Goal: Task Accomplishment & Management: Manage account settings

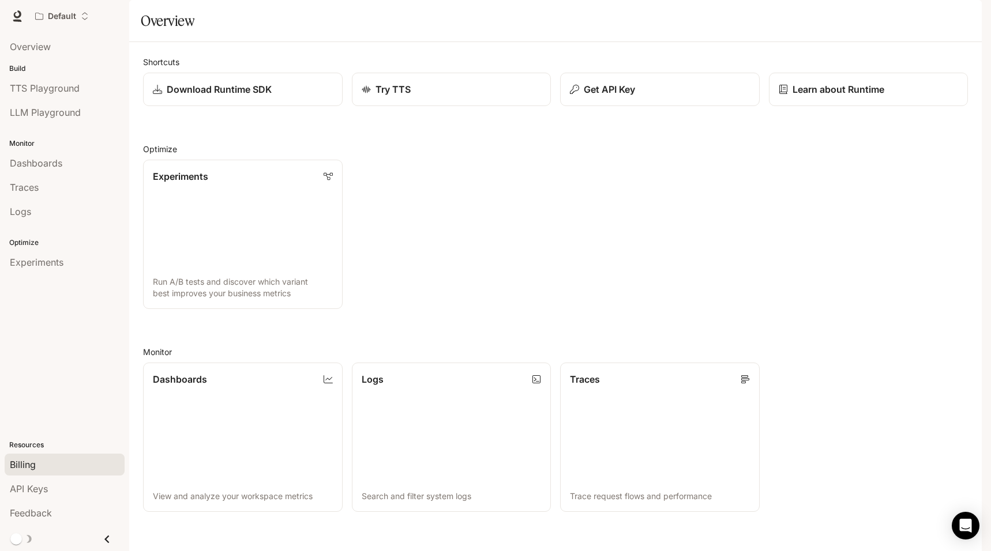
click at [57, 459] on div "Billing" at bounding box center [65, 465] width 110 height 14
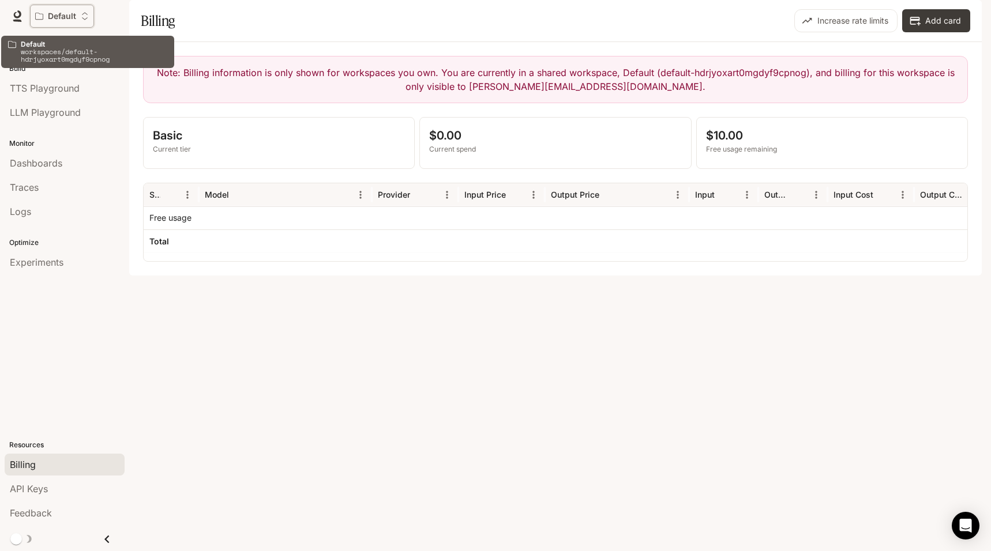
click at [65, 10] on button "Default" at bounding box center [62, 16] width 64 height 23
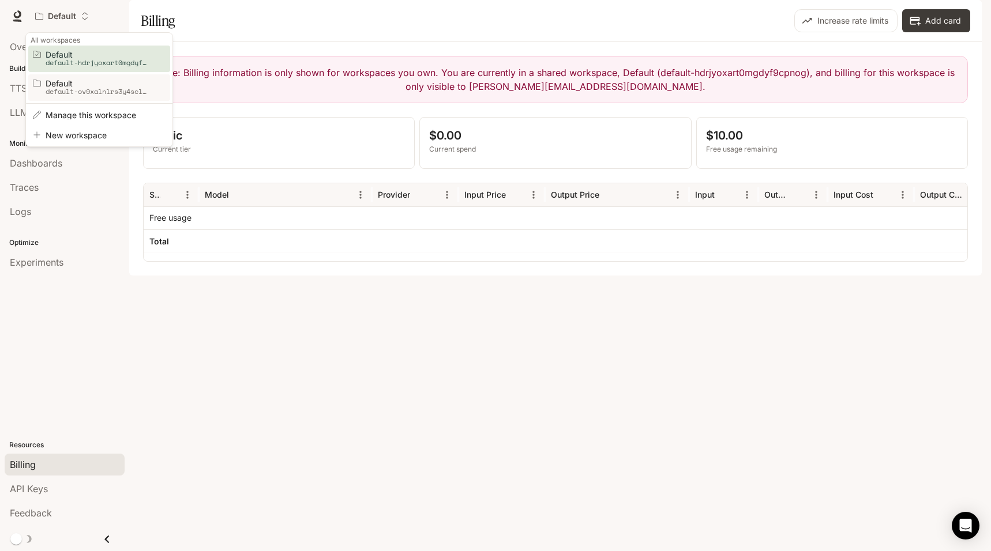
click at [111, 89] on p "default-ov9xalnlrs3y4sclyhsu_w" at bounding box center [98, 92] width 104 height 8
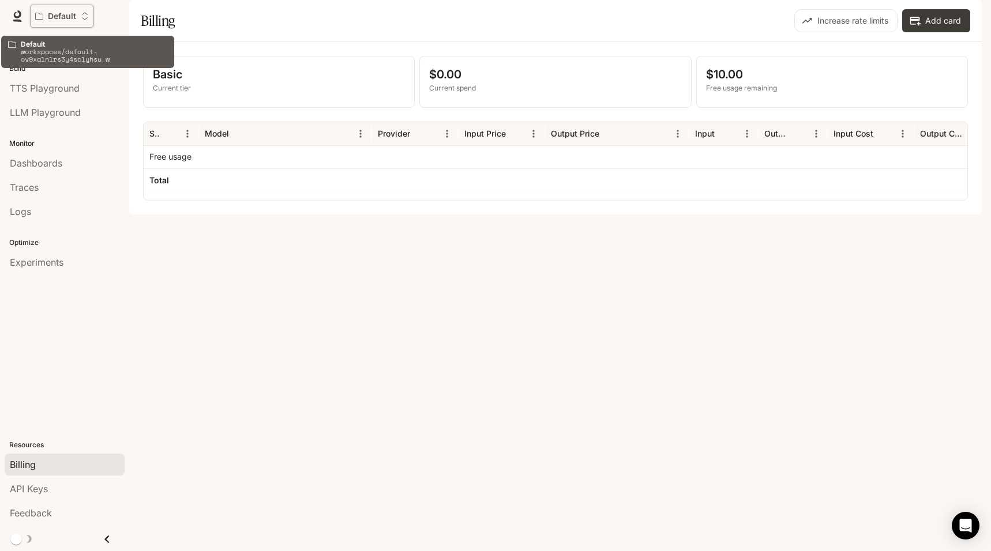
click at [81, 21] on button "Default" at bounding box center [62, 16] width 64 height 23
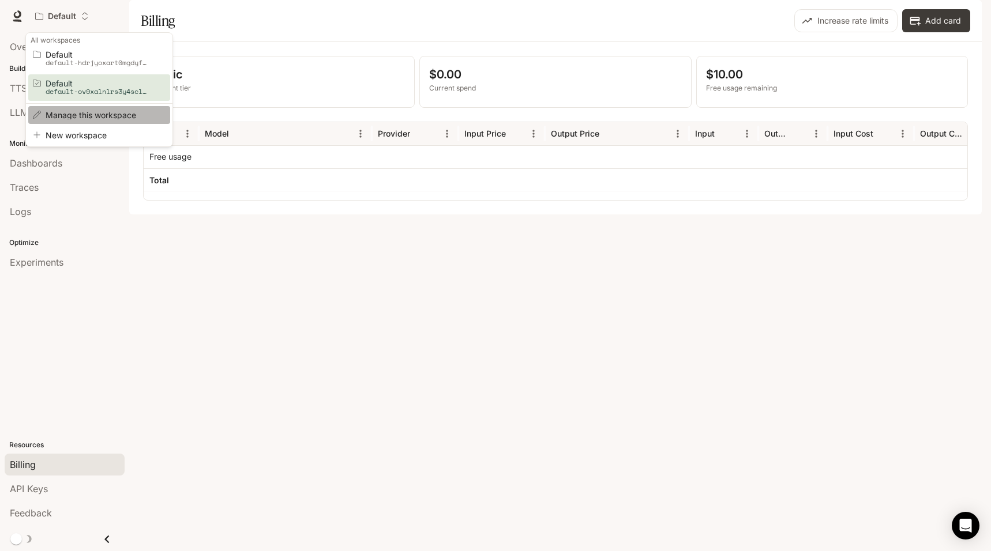
click at [95, 115] on span "Manage this workspace" at bounding box center [98, 115] width 104 height 9
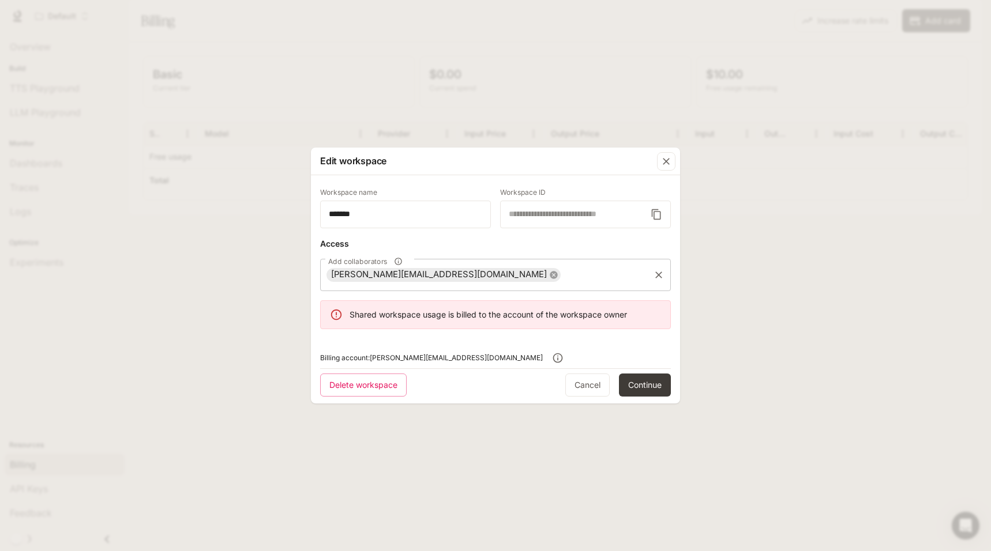
click at [550, 273] on icon at bounding box center [553, 274] width 7 height 7
click at [360, 213] on input "*******" at bounding box center [406, 215] width 170 height 12
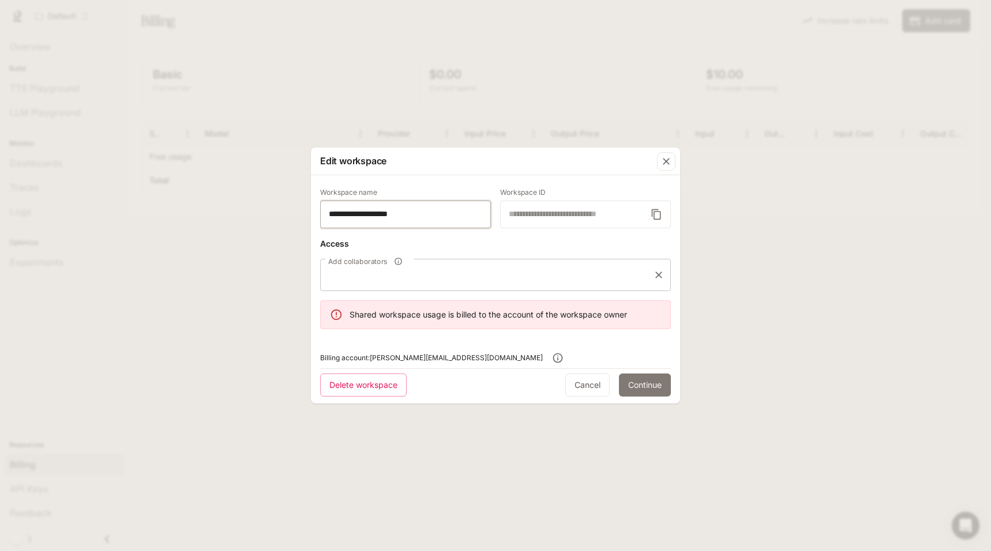
type input "**********"
click at [645, 382] on button "Continue" at bounding box center [645, 385] width 52 height 23
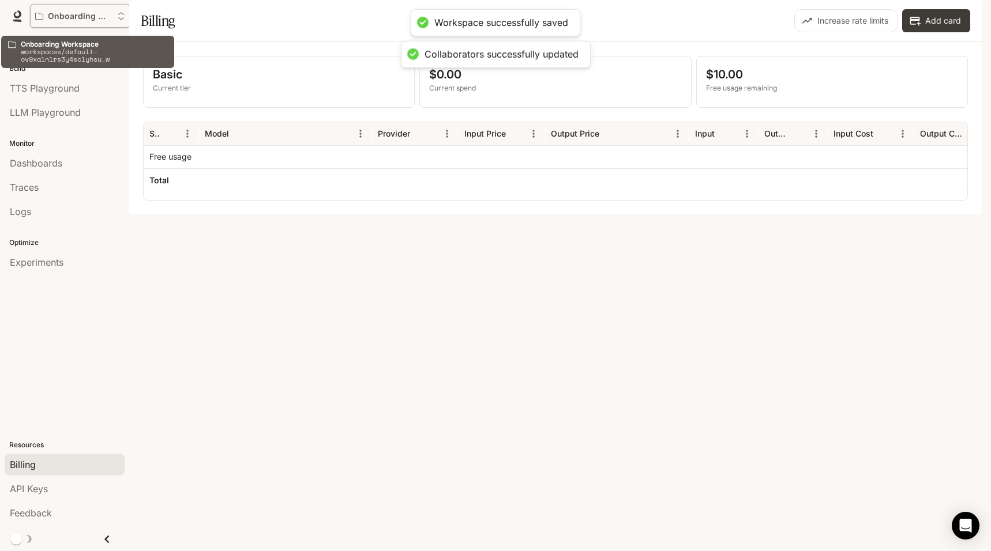
click at [106, 22] on button "Onboarding Workspace" at bounding box center [80, 16] width 100 height 23
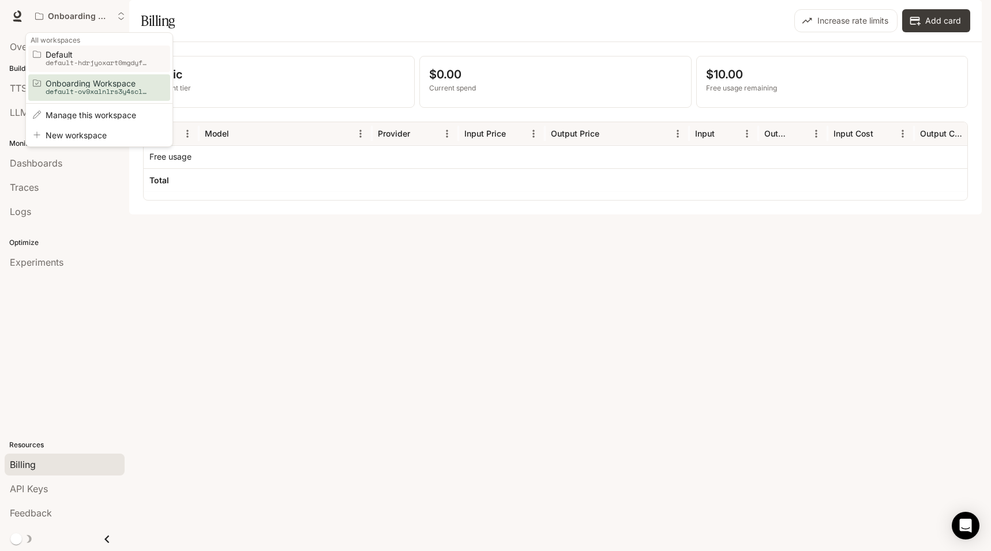
click at [99, 66] on p "default-hdrjyoxart0mgdyf9cpnog" at bounding box center [98, 63] width 104 height 8
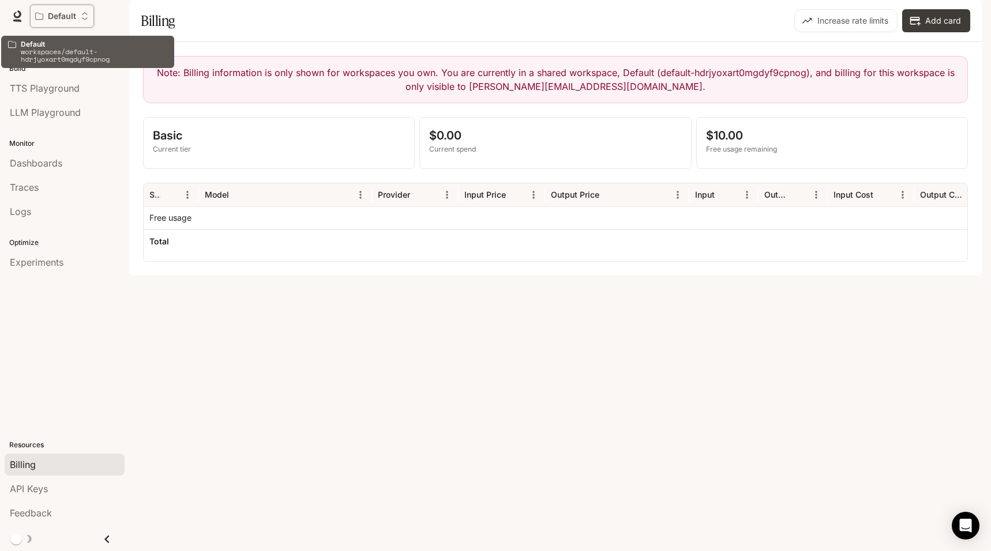
click at [78, 17] on div "Default" at bounding box center [58, 17] width 46 height 10
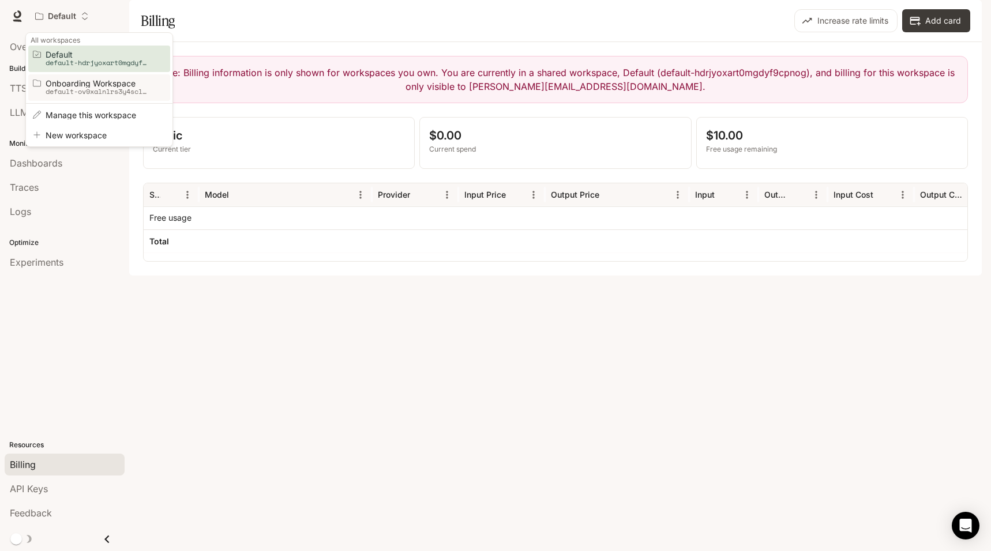
click at [88, 92] on p "default-ov9xalnlrs3y4sclyhsu_w" at bounding box center [98, 92] width 104 height 8
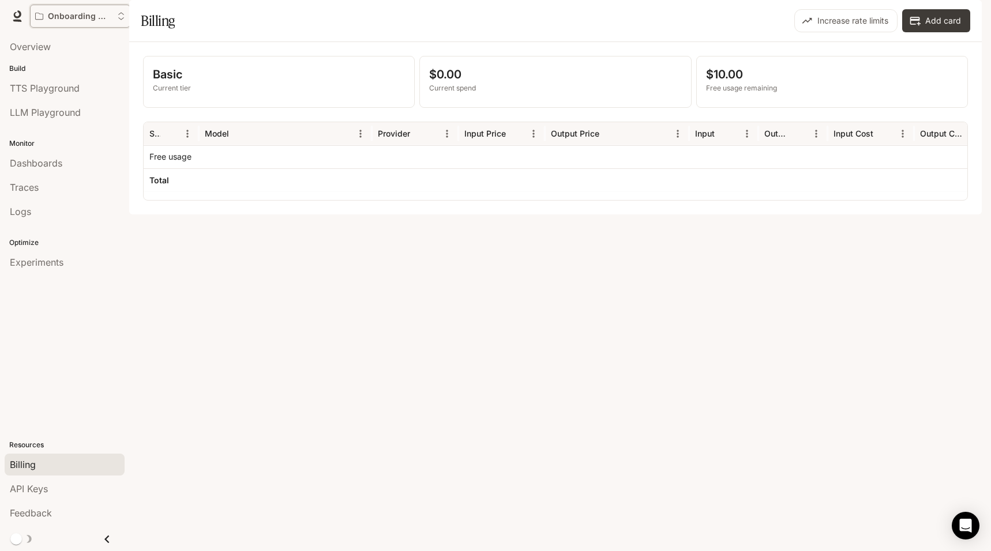
click at [121, 18] on icon "Open workspace menu" at bounding box center [121, 16] width 8 height 8
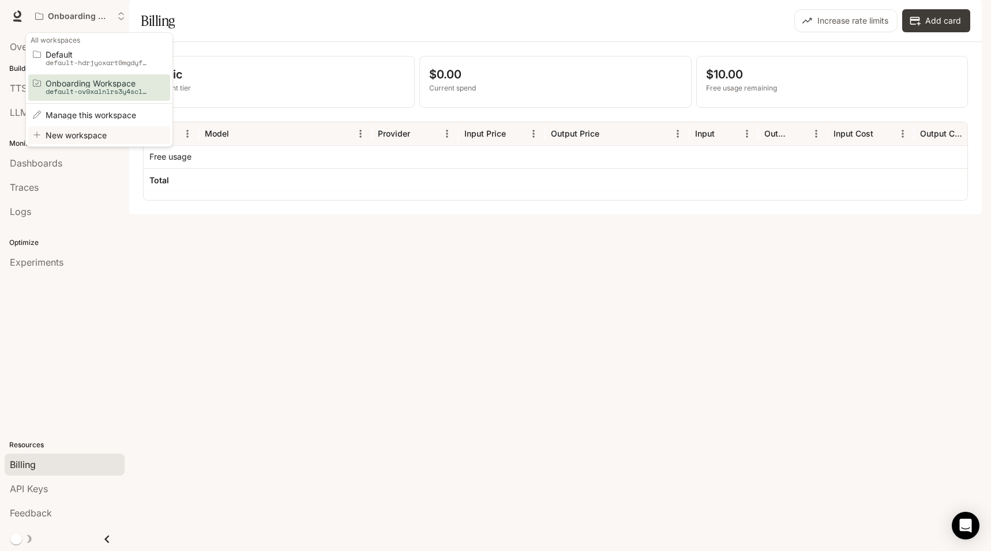
click at [102, 136] on span "New workspace" at bounding box center [98, 135] width 104 height 9
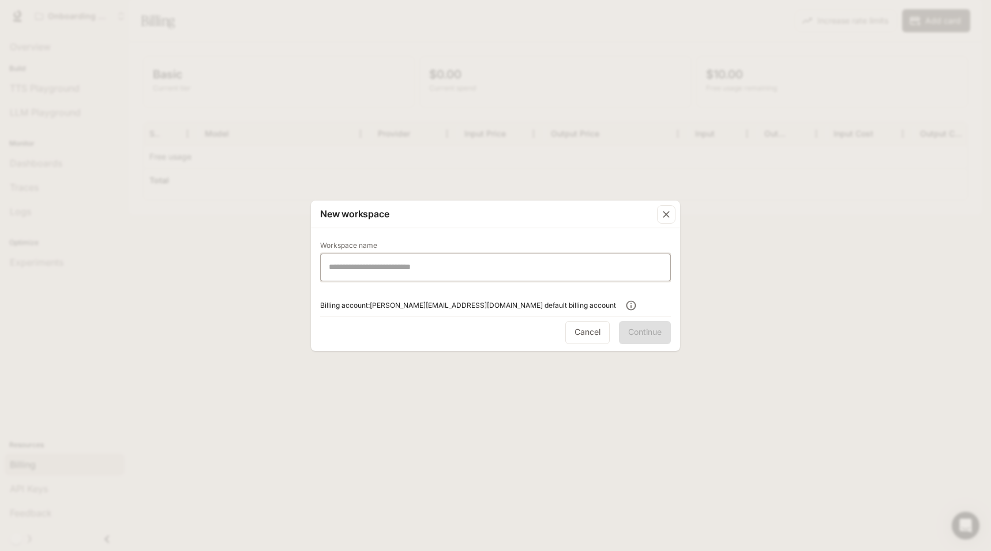
click at [453, 266] on input "text" at bounding box center [495, 267] width 349 height 12
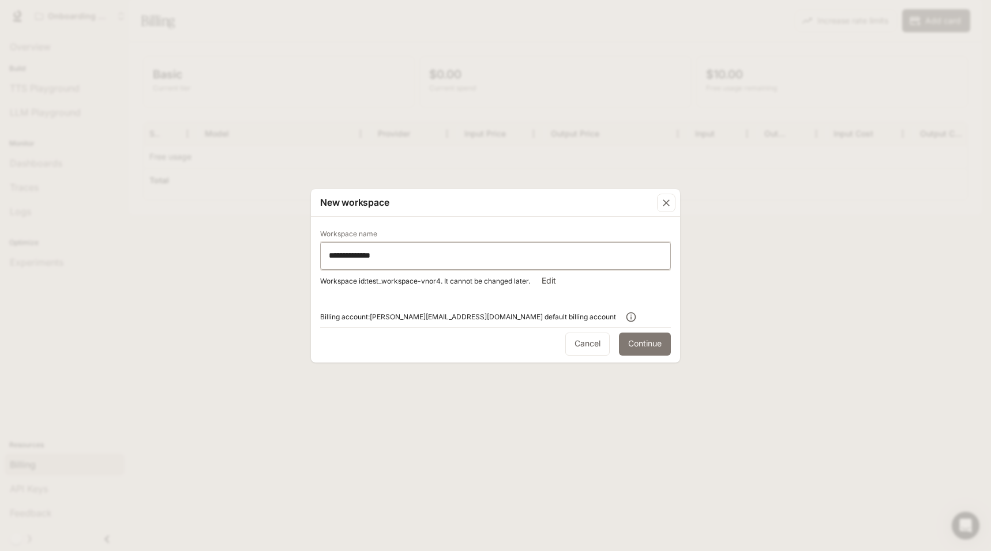
type input "**********"
click at [636, 346] on button "Continue" at bounding box center [645, 344] width 52 height 23
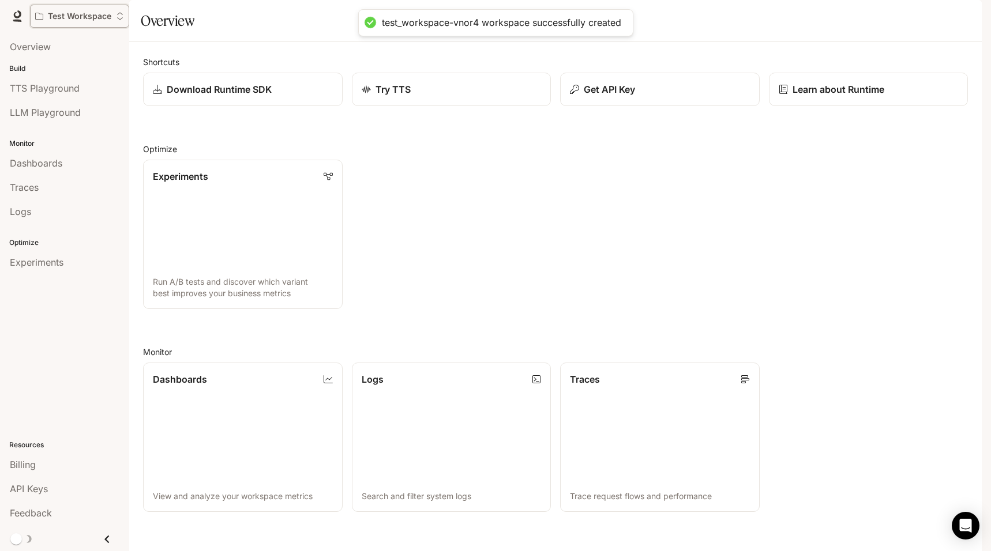
click at [85, 13] on p "Test Workspace" at bounding box center [79, 17] width 63 height 10
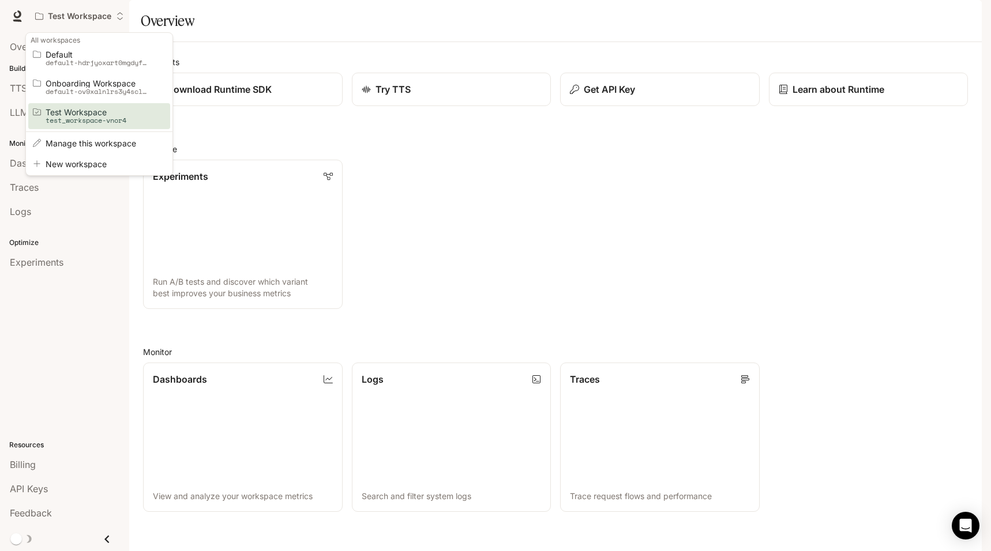
click at [499, 220] on div "Open workspace menu" at bounding box center [495, 275] width 991 height 551
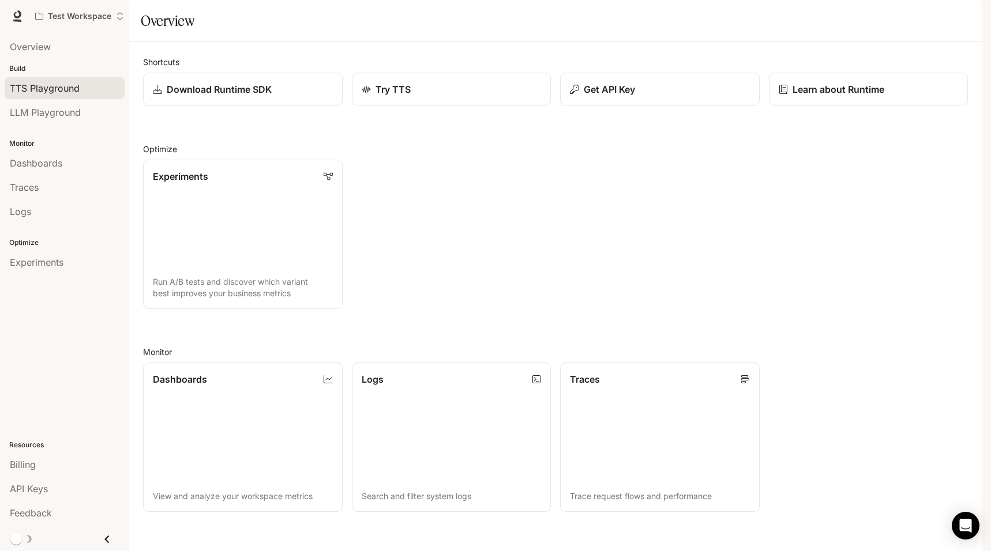
click at [93, 91] on div "TTS Playground" at bounding box center [65, 88] width 110 height 14
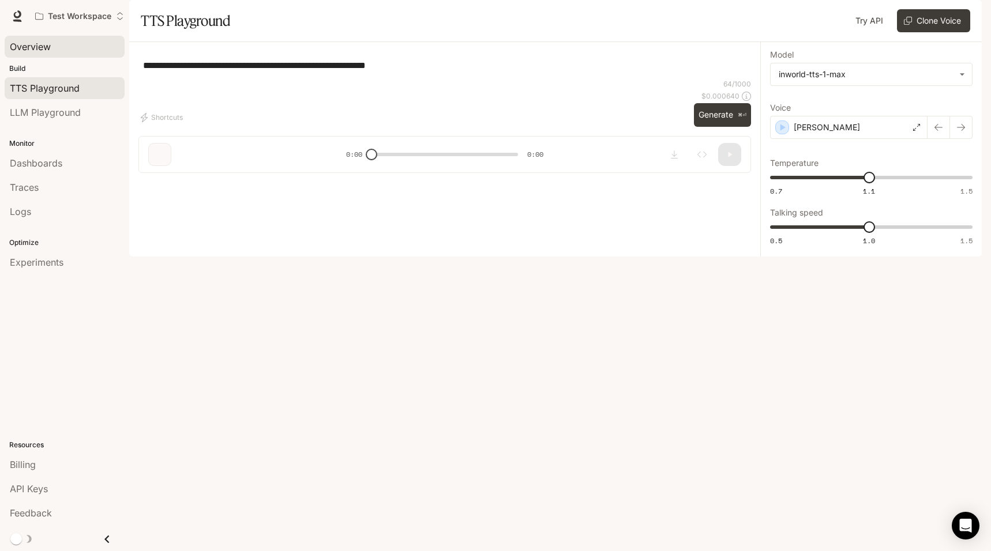
click at [63, 48] on div "Overview" at bounding box center [65, 47] width 110 height 14
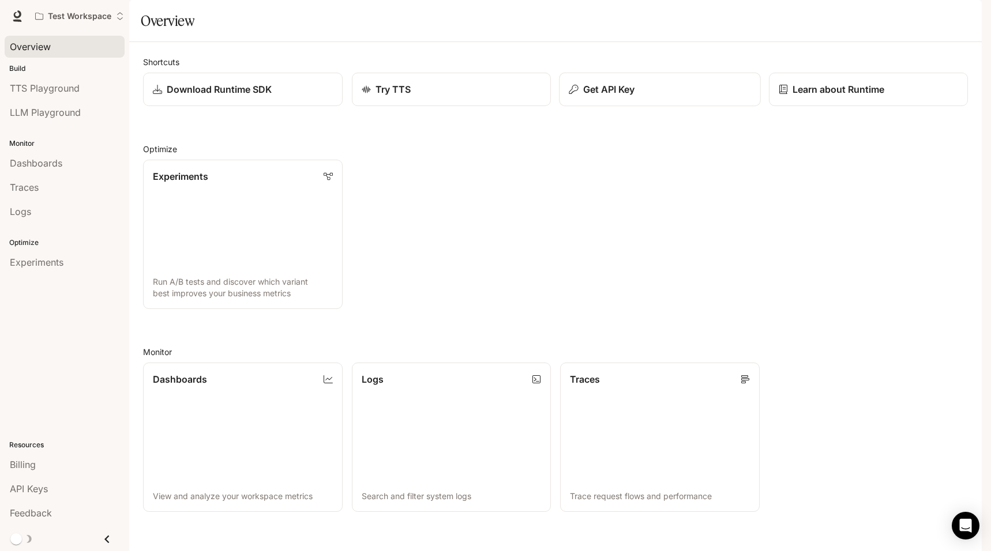
click at [642, 96] on div "Get API Key" at bounding box center [660, 89] width 182 height 14
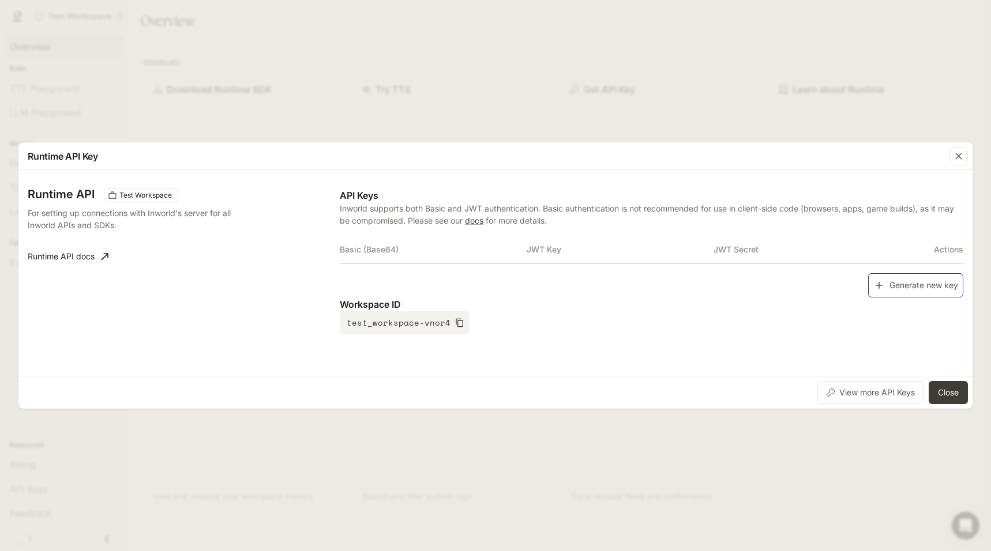
click at [927, 288] on button "Generate new key" at bounding box center [915, 285] width 95 height 25
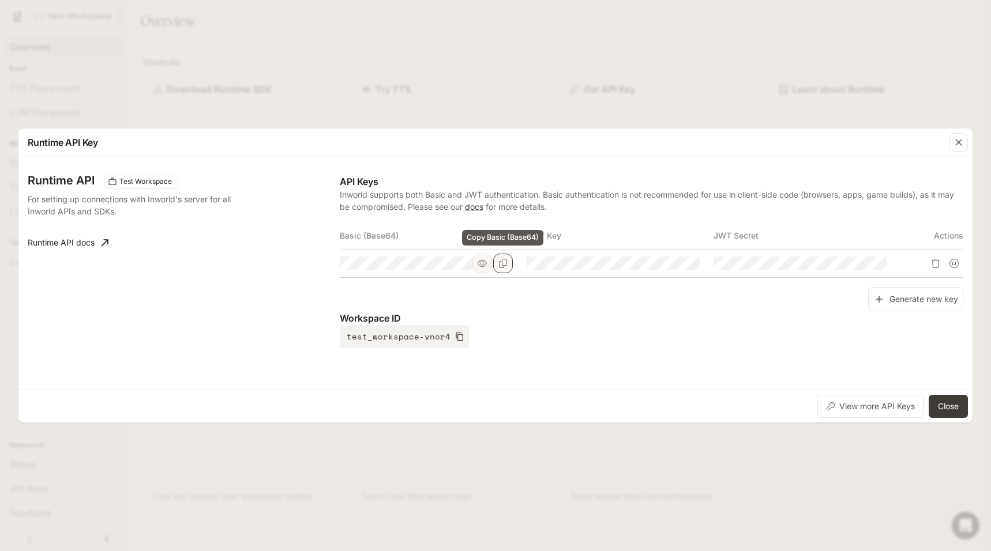
click at [502, 259] on icon "Copy Basic (Base64)" at bounding box center [502, 263] width 9 height 9
click at [506, 265] on icon "Copy Basic (Base64)" at bounding box center [502, 263] width 9 height 9
click at [199, 443] on div "Runtime API Key Runtime API Test Workspace For setting up connections with Inwo…" at bounding box center [495, 275] width 991 height 551
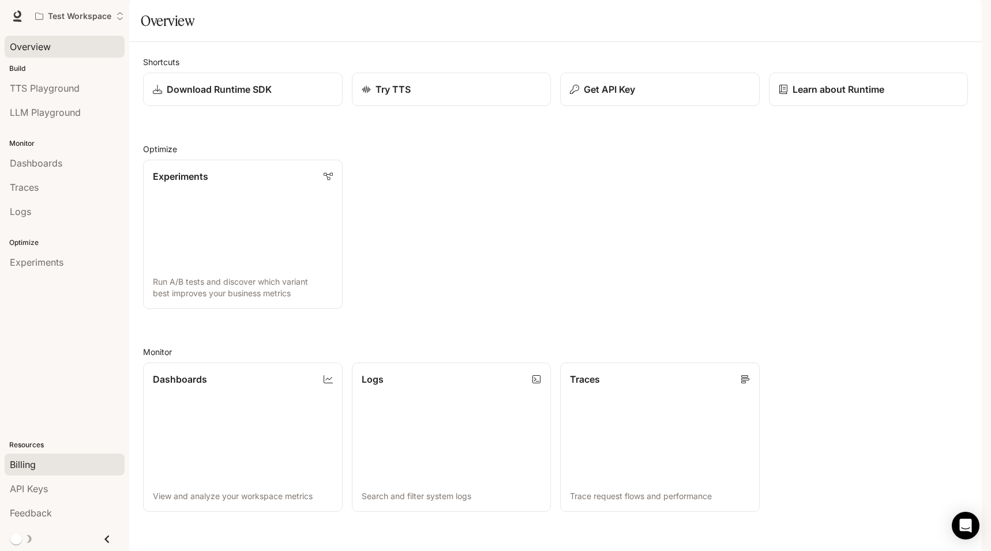
click at [58, 469] on div "Billing" at bounding box center [65, 465] width 110 height 14
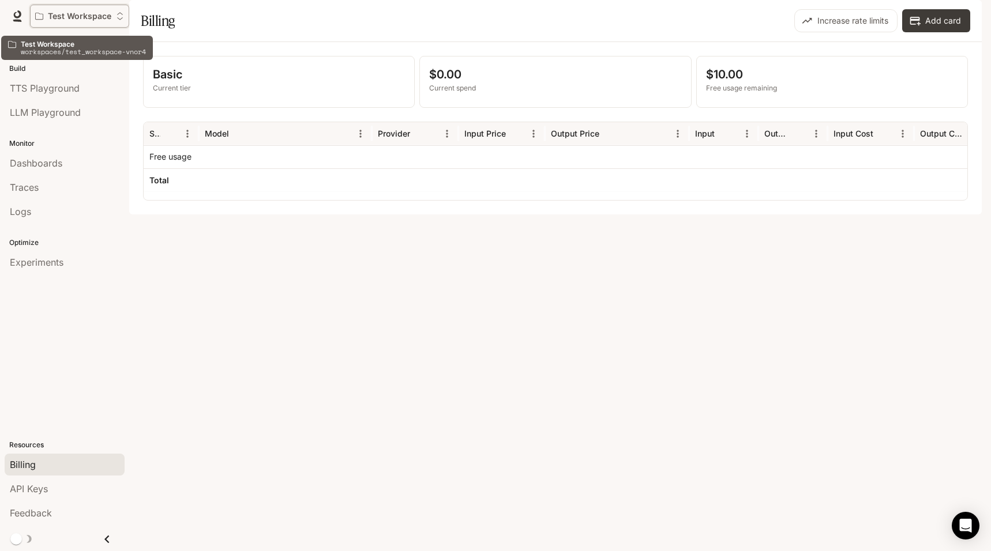
click at [86, 19] on p "Test Workspace" at bounding box center [79, 17] width 63 height 10
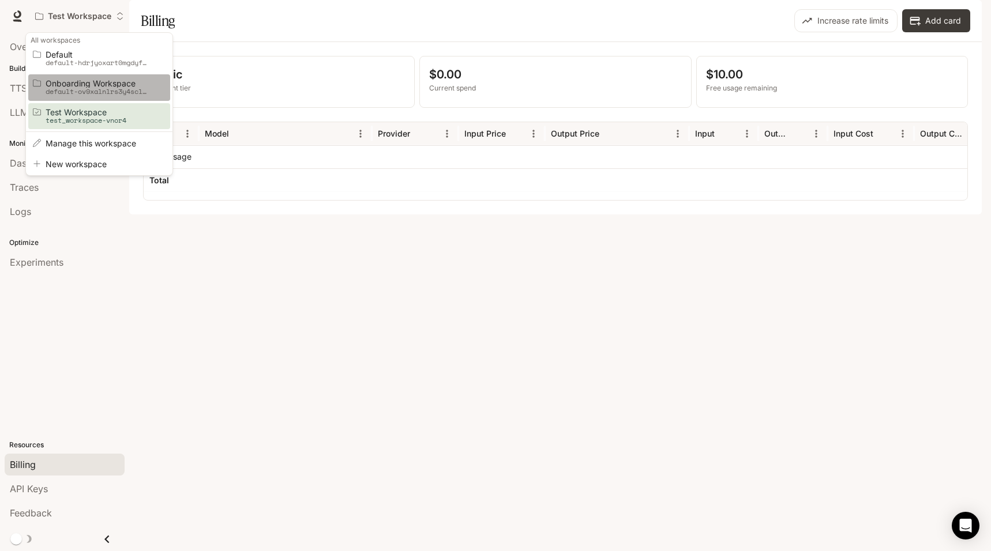
click at [96, 90] on p "default-ov9xalnlrs3y4sclyhsu_w" at bounding box center [98, 92] width 104 height 8
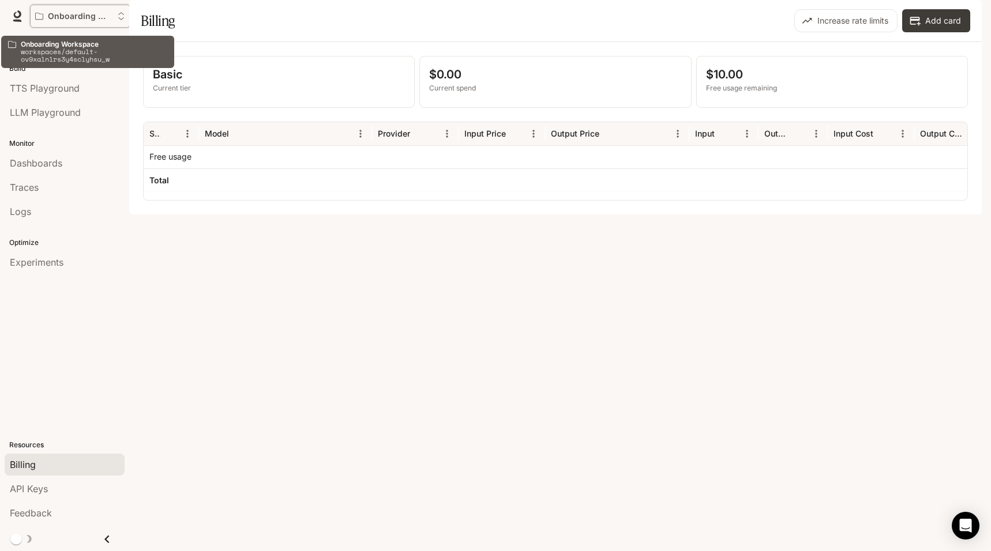
click at [101, 20] on p "Onboarding Workspace" at bounding box center [80, 17] width 65 height 10
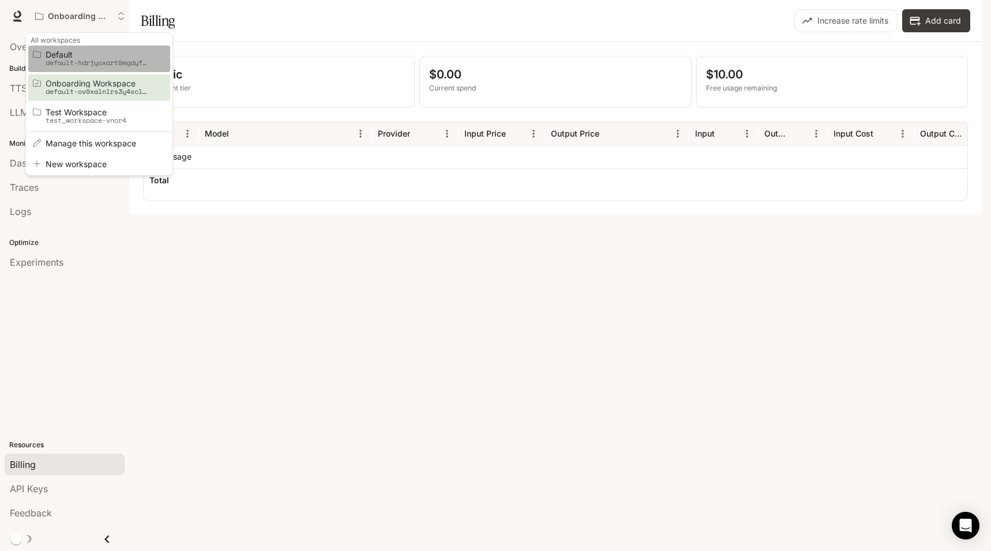
click at [120, 61] on p "default-hdrjyoxart0mgdyf9cpnog" at bounding box center [98, 63] width 104 height 8
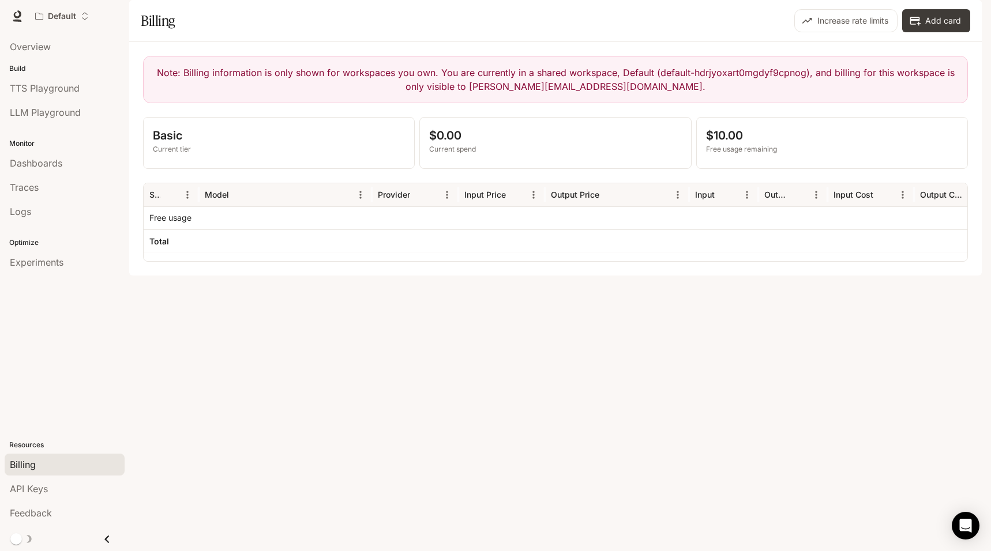
click at [943, 13] on span "Documentation" at bounding box center [914, 16] width 57 height 14
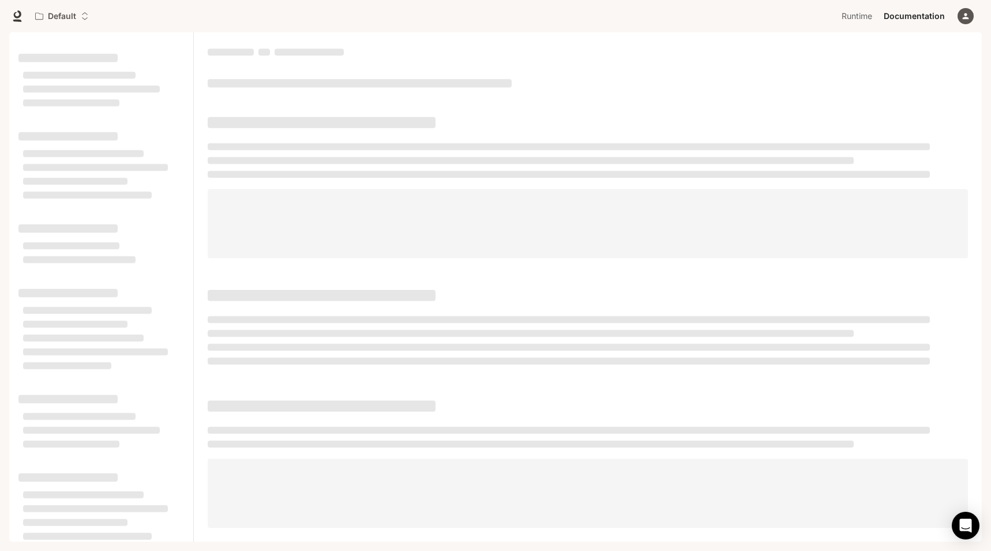
click at [969, 17] on icon "button" at bounding box center [965, 16] width 9 height 9
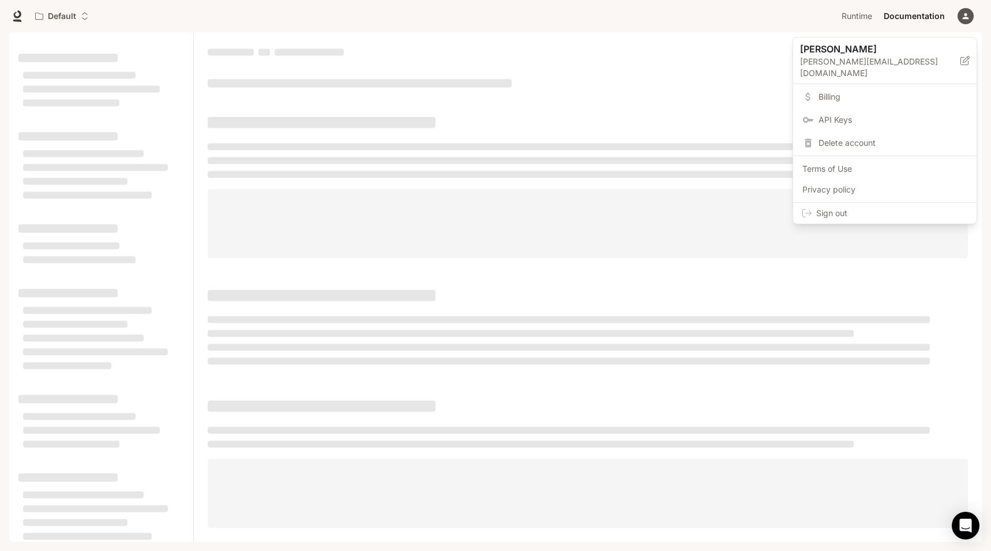
click at [854, 208] on span "Sign out" at bounding box center [891, 214] width 151 height 12
